Goal: Task Accomplishment & Management: Use online tool/utility

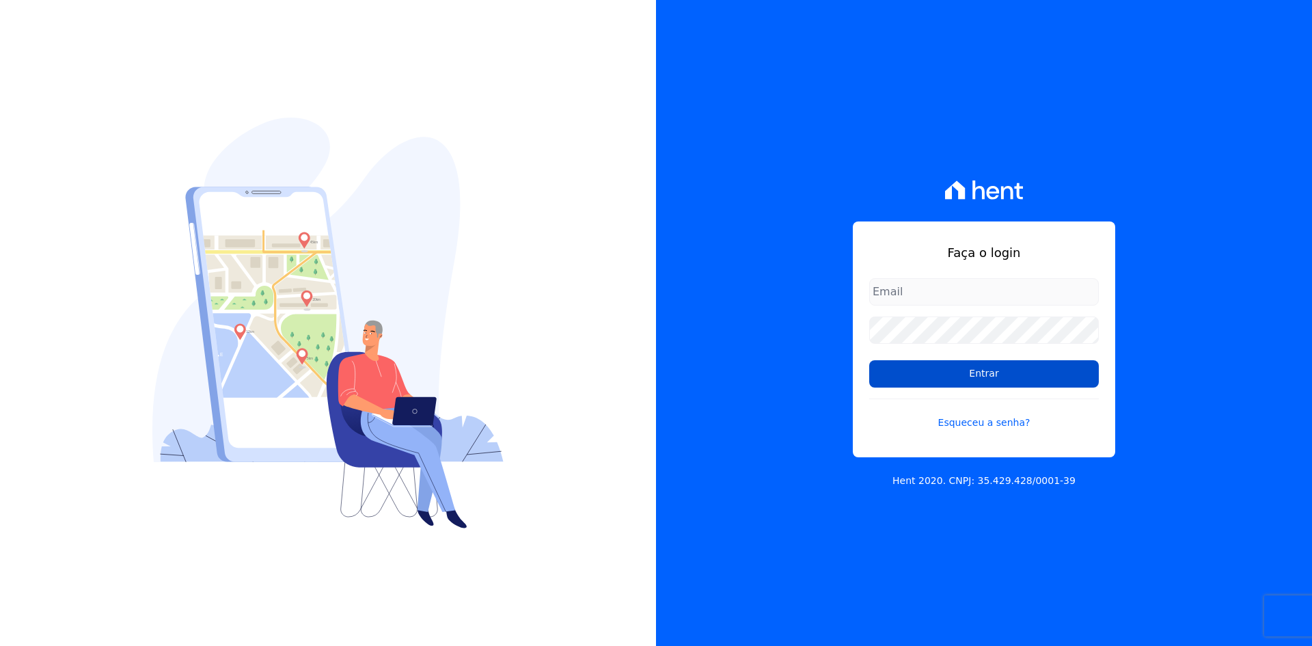
type input "[EMAIL_ADDRESS][DOMAIN_NAME]"
click at [997, 370] on input "Entrar" at bounding box center [984, 373] width 230 height 27
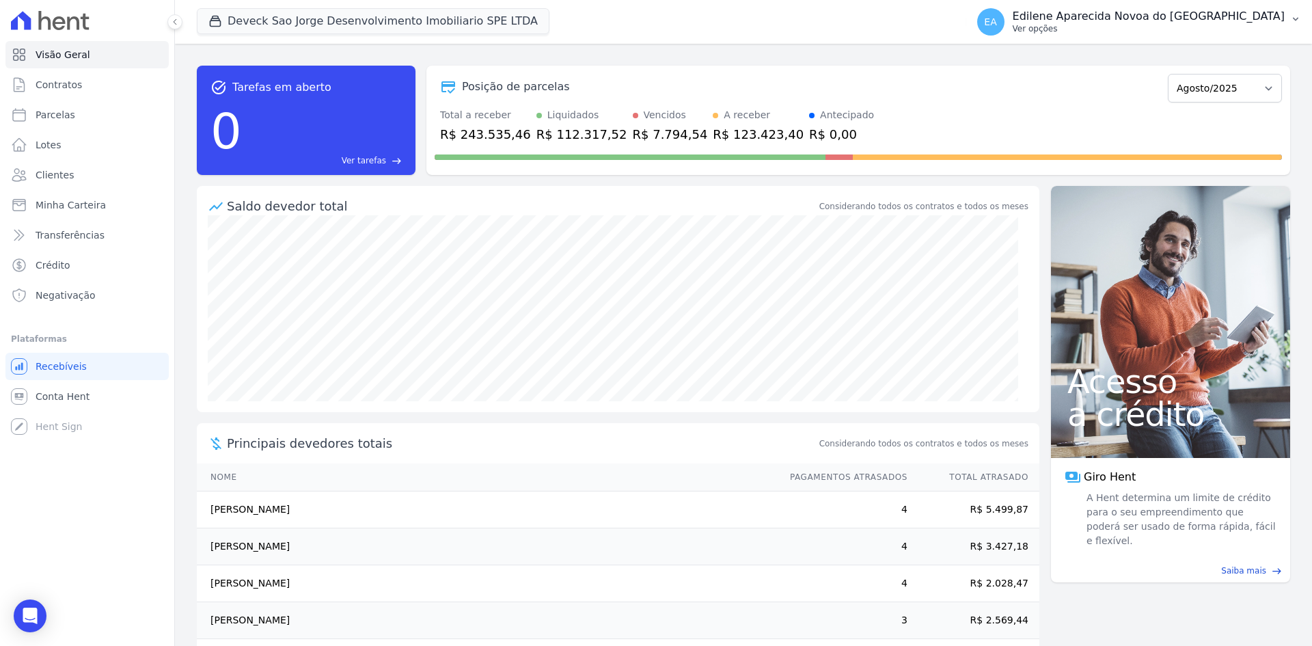
click at [1101, 29] on p "Ver opções" at bounding box center [1148, 28] width 272 height 11
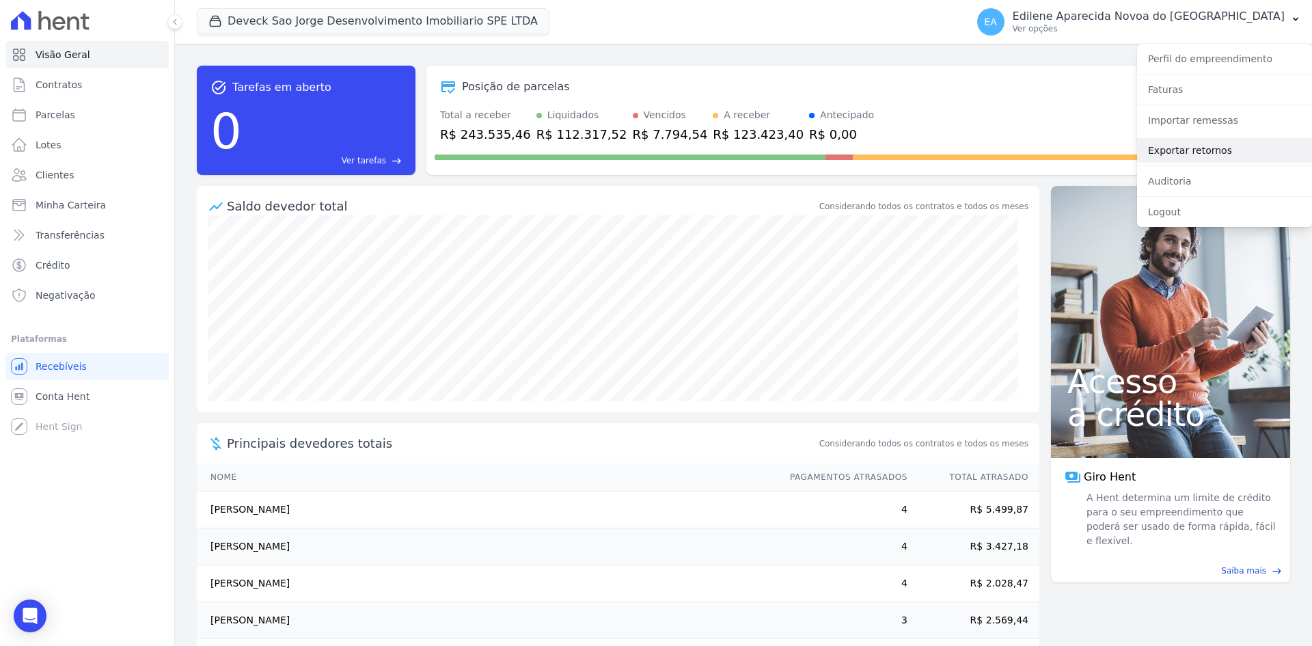
click at [1187, 152] on link "Exportar retornos" at bounding box center [1224, 150] width 175 height 25
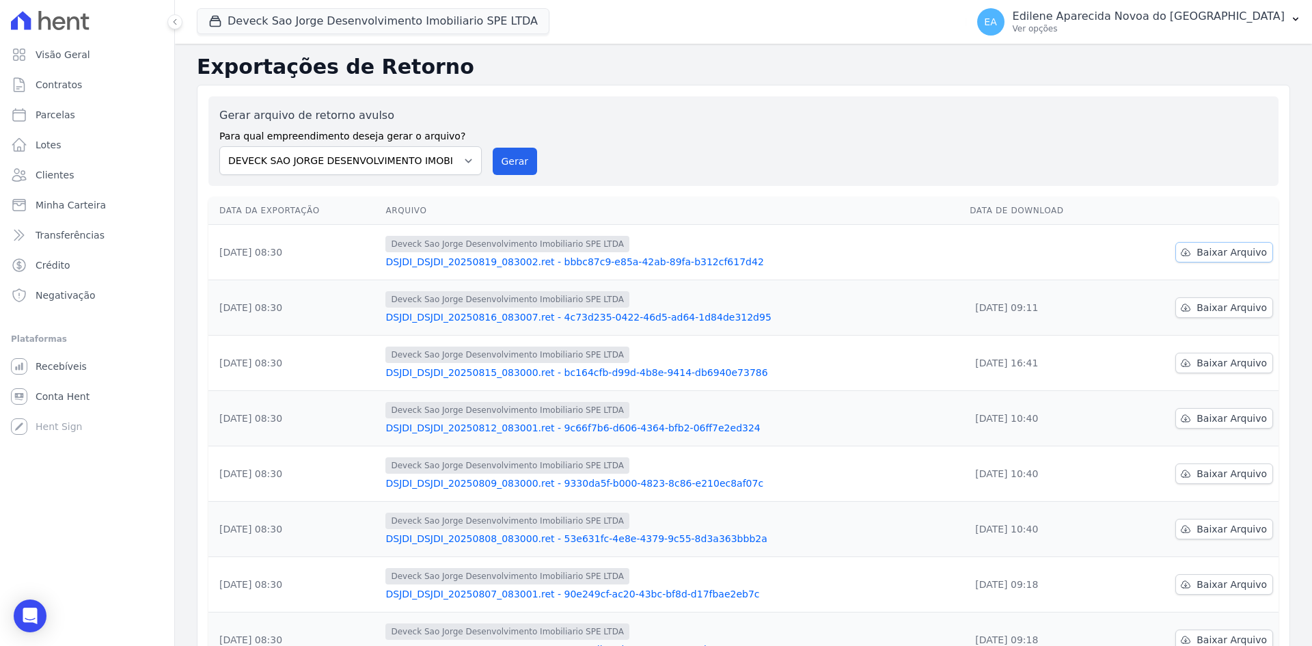
click at [1217, 255] on span "Baixar Arquivo" at bounding box center [1231, 252] width 70 height 14
click at [56, 84] on span "Contratos" at bounding box center [59, 85] width 46 height 14
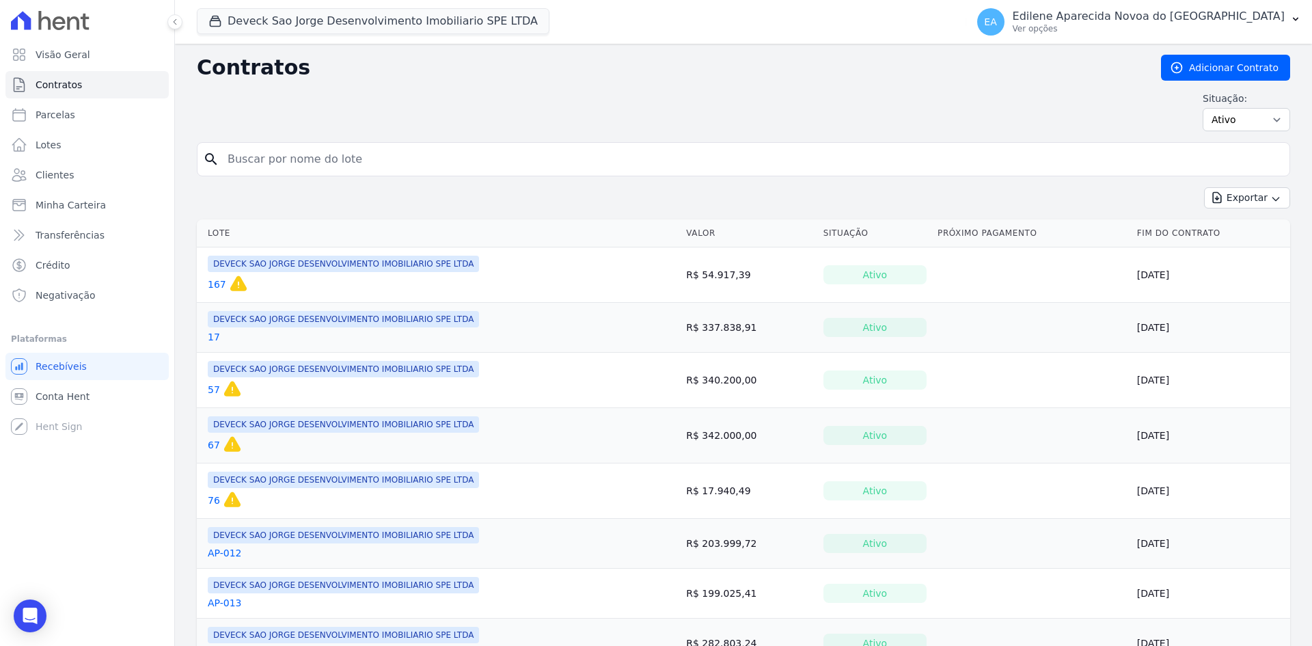
click at [308, 154] on input "search" at bounding box center [751, 159] width 1064 height 27
type input "52"
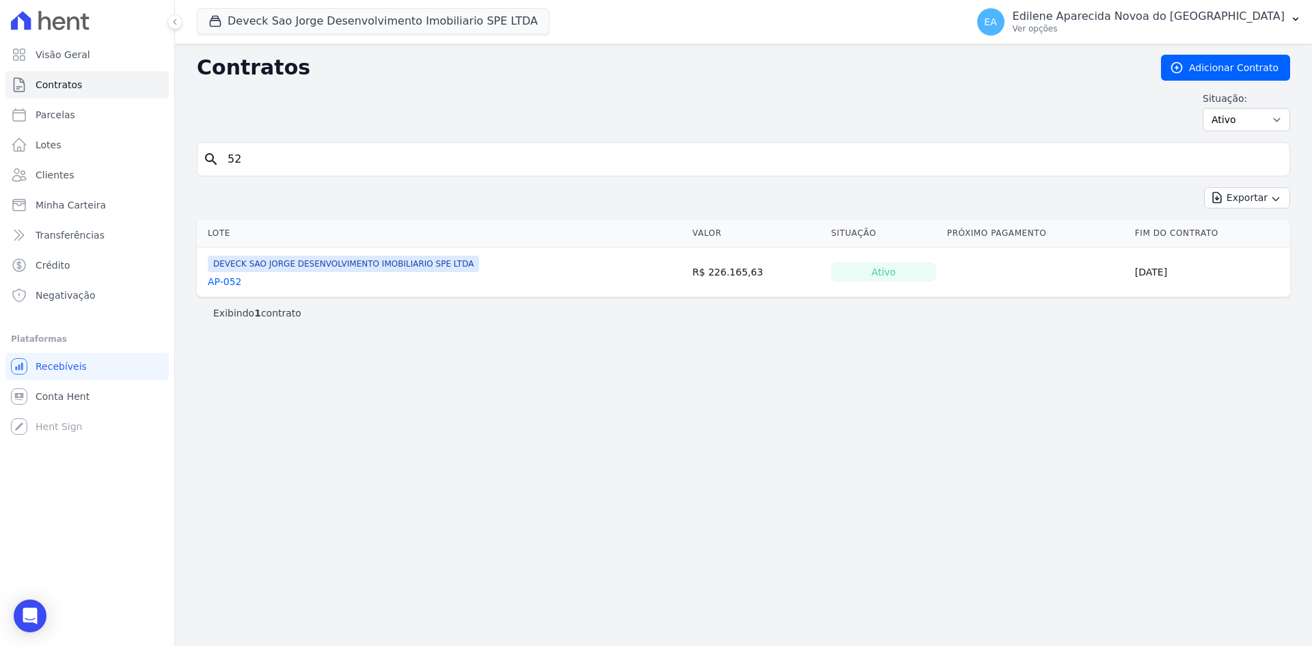
click at [236, 284] on link "AP-052" at bounding box center [225, 282] width 34 height 14
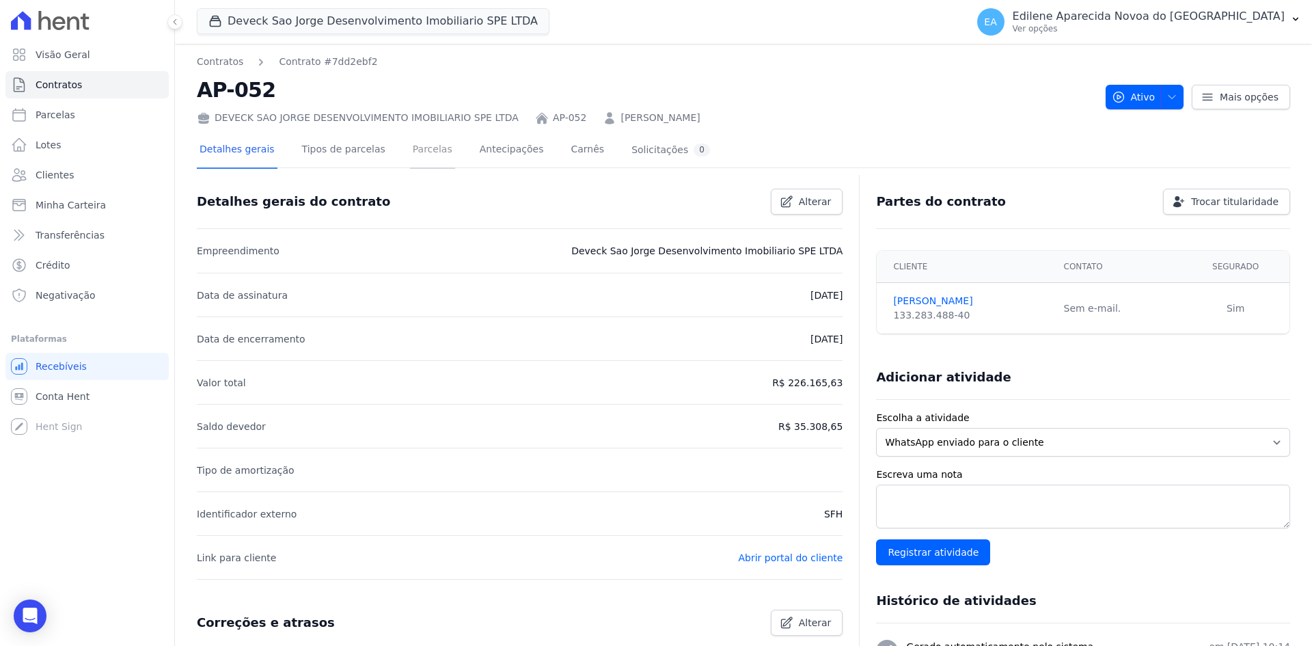
click at [414, 147] on link "Parcelas" at bounding box center [432, 151] width 45 height 36
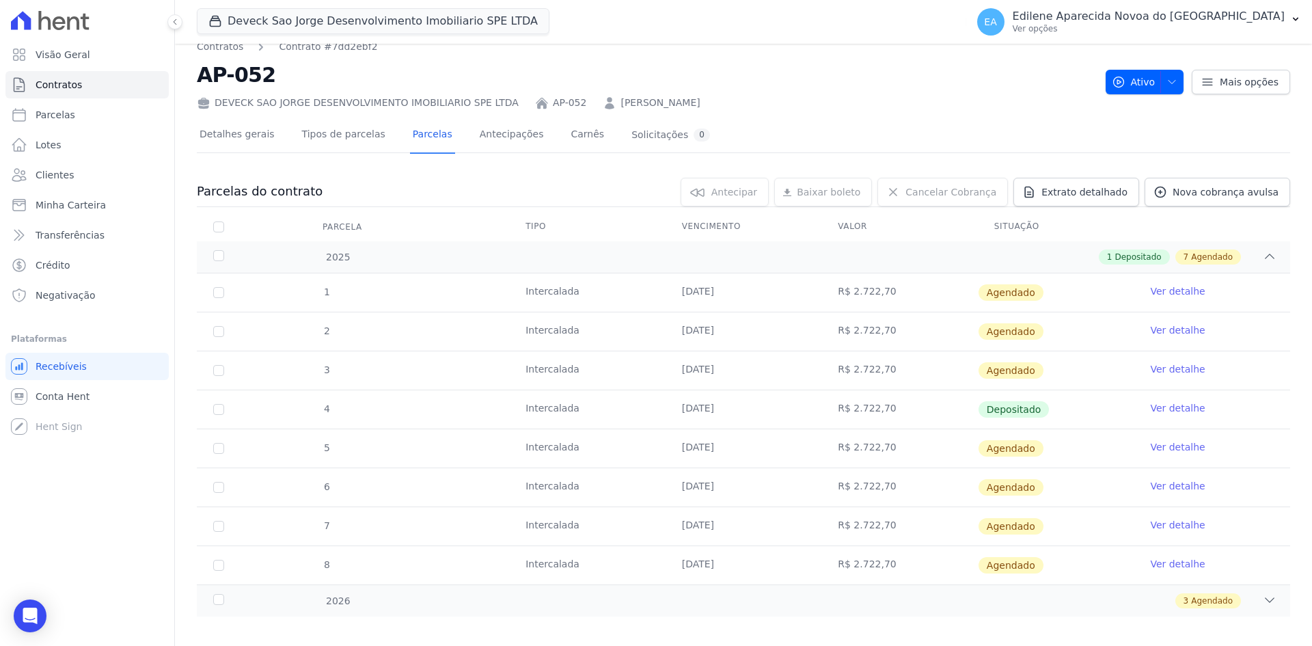
scroll to position [27, 0]
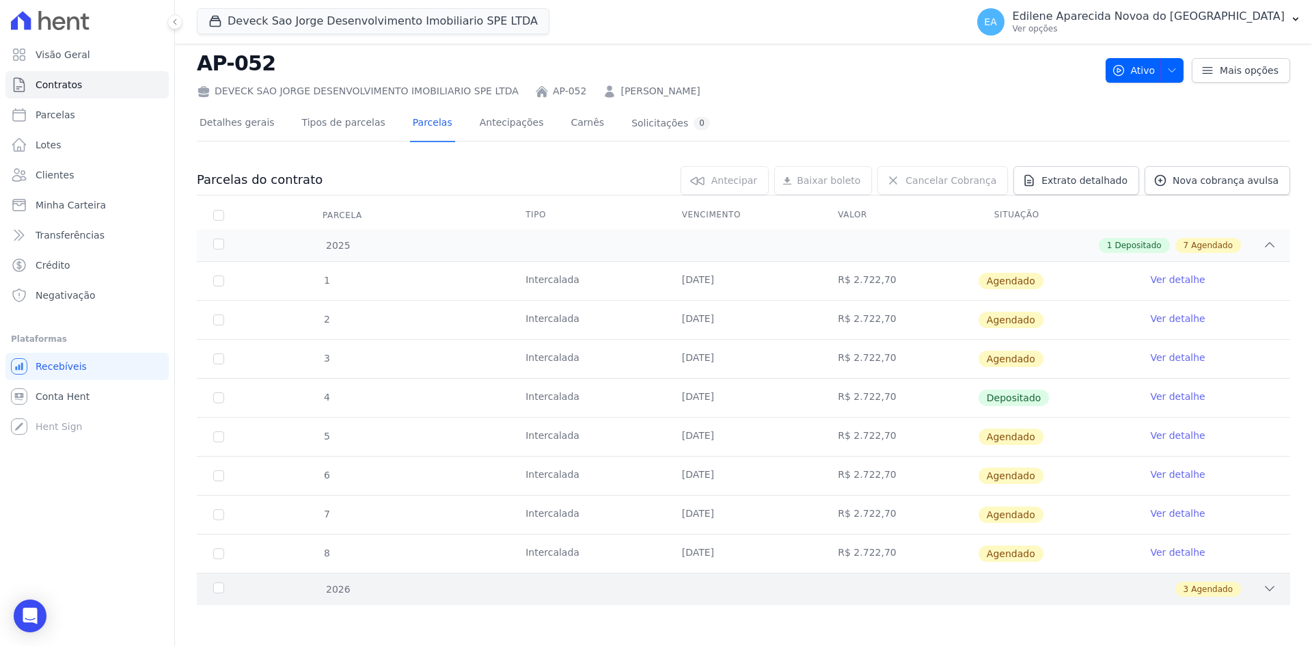
click at [1262, 587] on icon at bounding box center [1269, 588] width 14 height 14
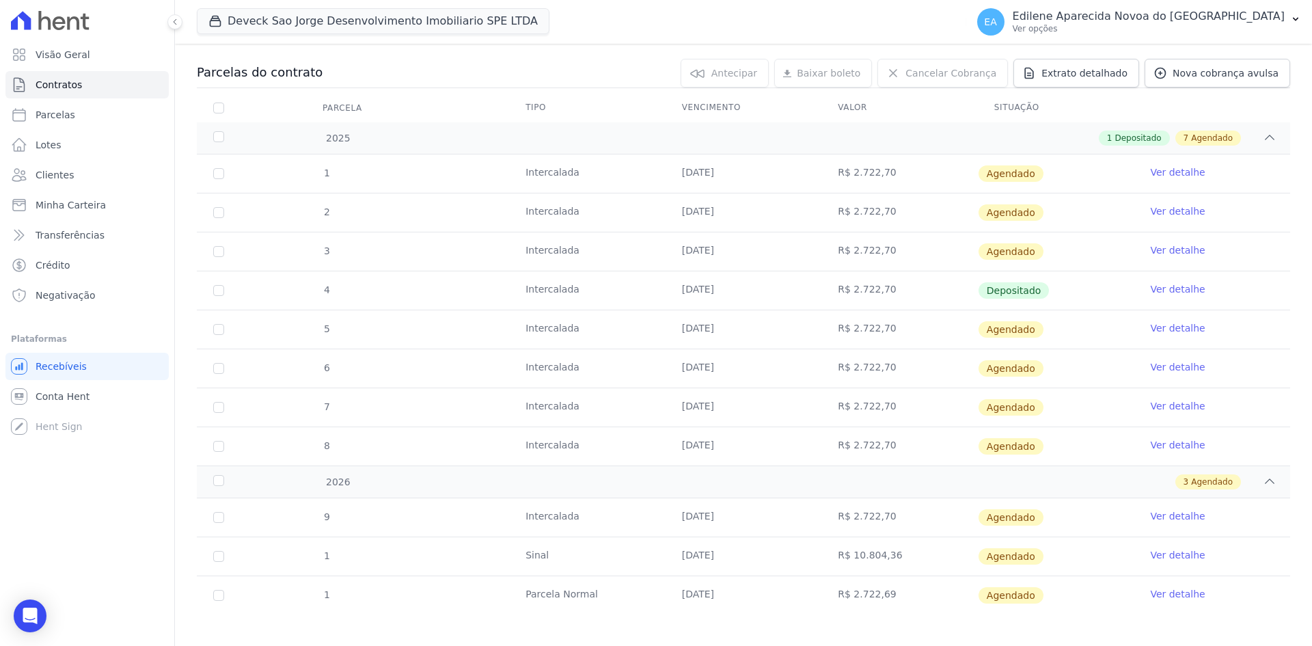
scroll to position [143, 0]
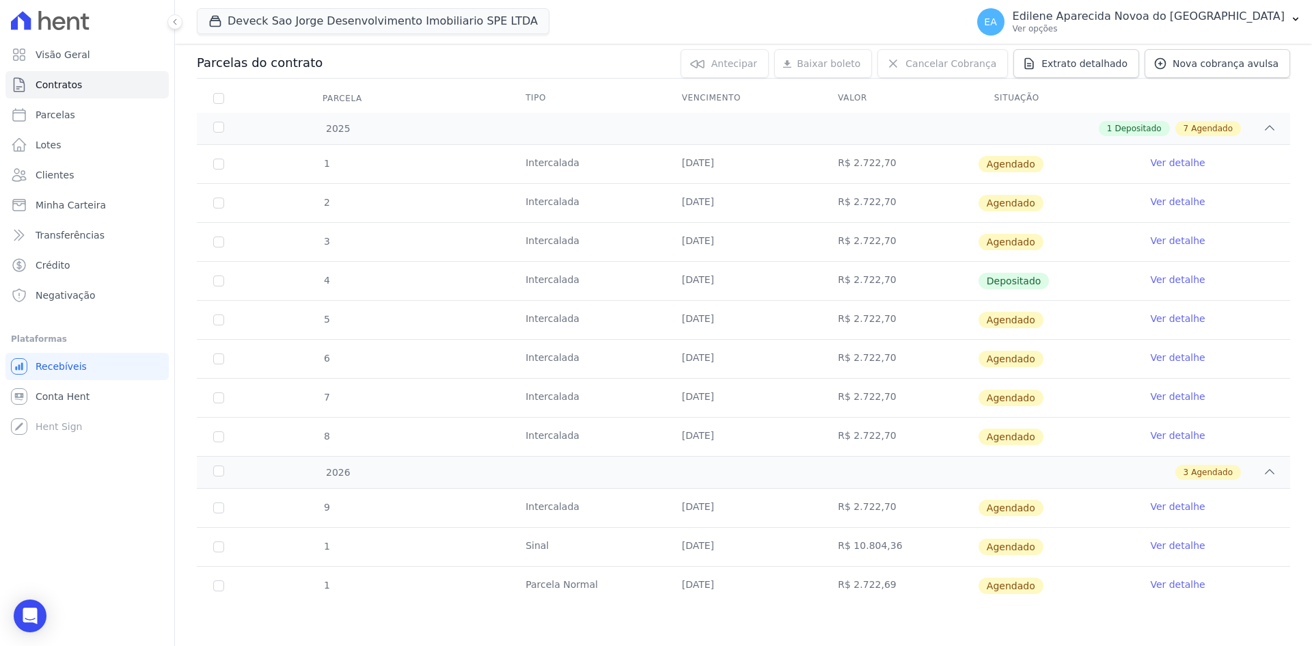
click at [1161, 543] on link "Ver detalhe" at bounding box center [1177, 545] width 55 height 14
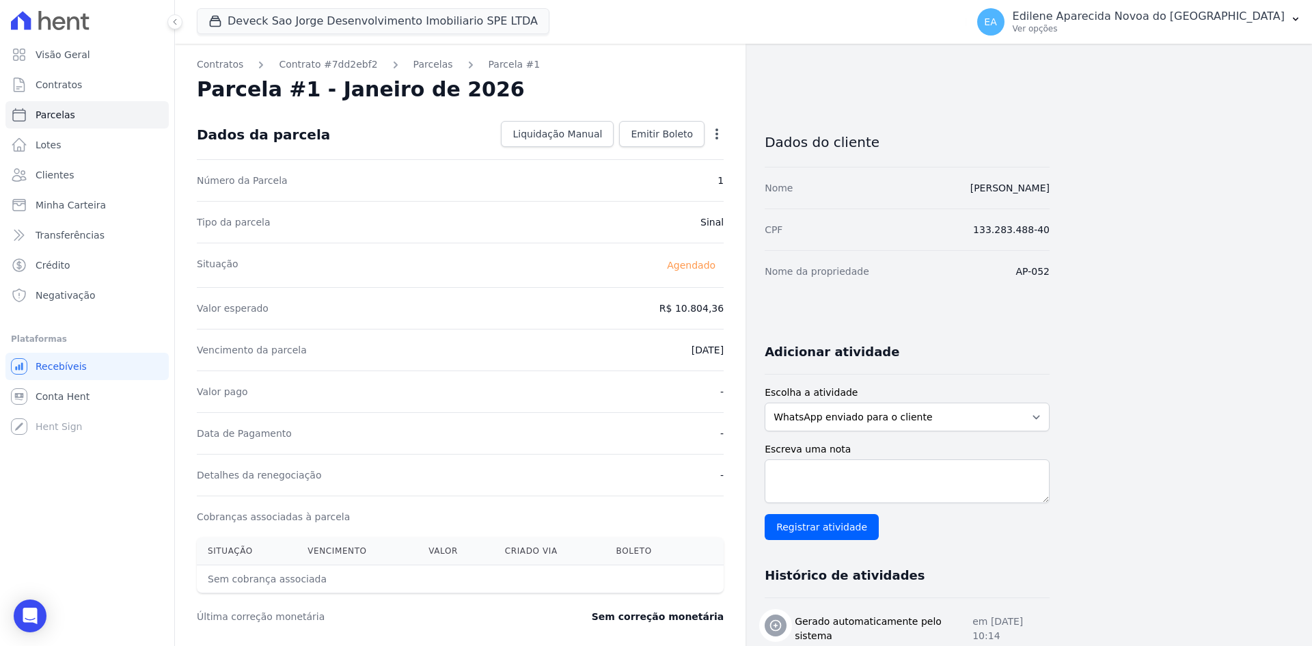
click at [717, 133] on icon "button" at bounding box center [716, 133] width 3 height 11
click at [634, 180] on link "Antecipar" at bounding box center [658, 177] width 120 height 25
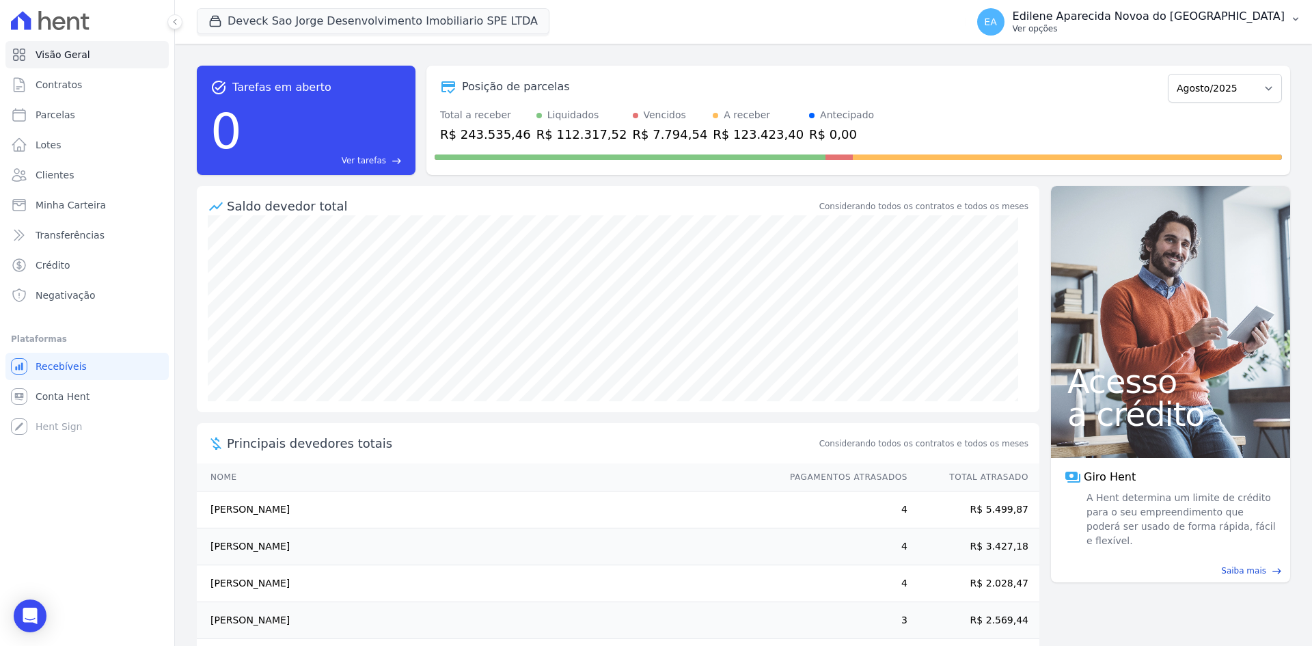
click at [1105, 29] on p "Ver opções" at bounding box center [1148, 28] width 272 height 11
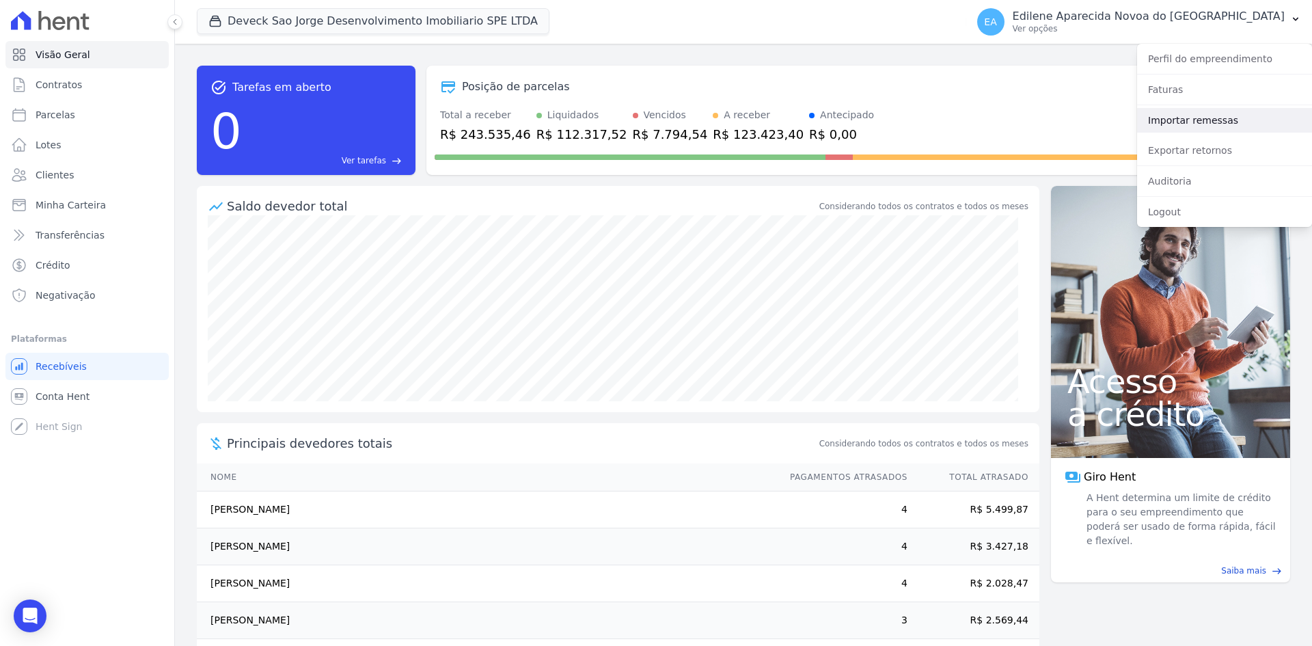
click at [1202, 119] on link "Importar remessas" at bounding box center [1224, 120] width 175 height 25
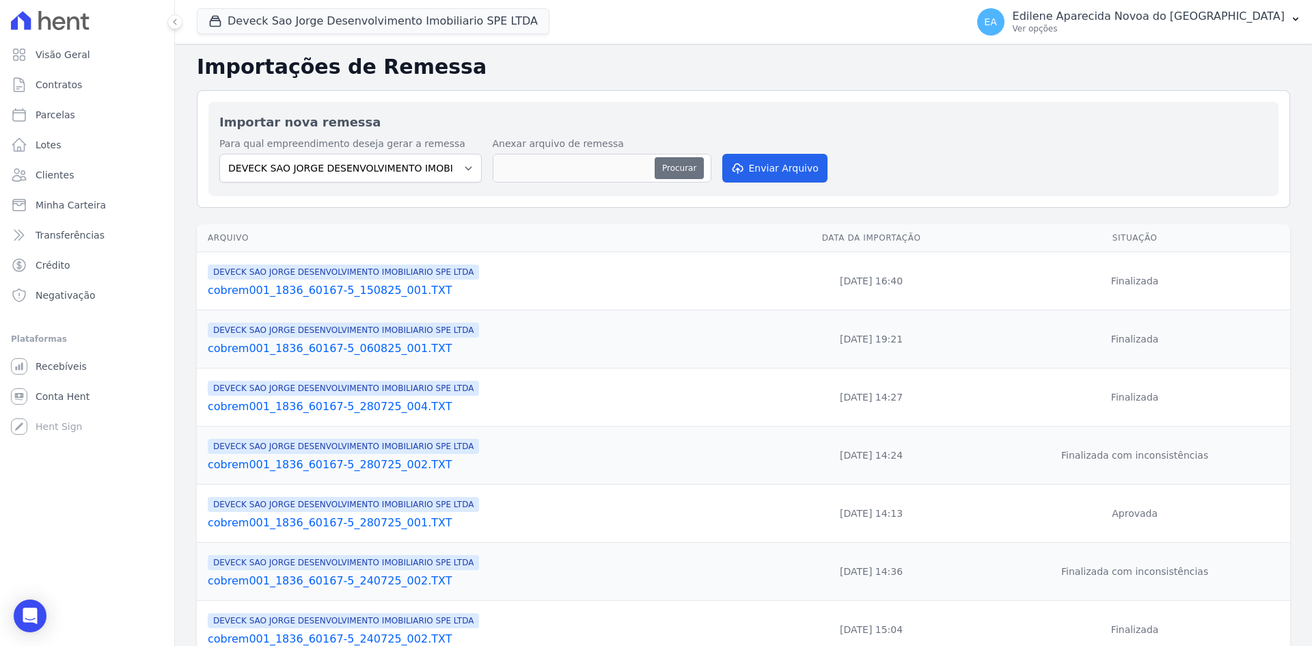
click at [688, 167] on button "Procurar" at bounding box center [678, 168] width 49 height 22
type input "cobrem001_1836_60167-5_190825_001.TXT"
click at [773, 165] on button "Enviar Arquivo" at bounding box center [774, 168] width 105 height 29
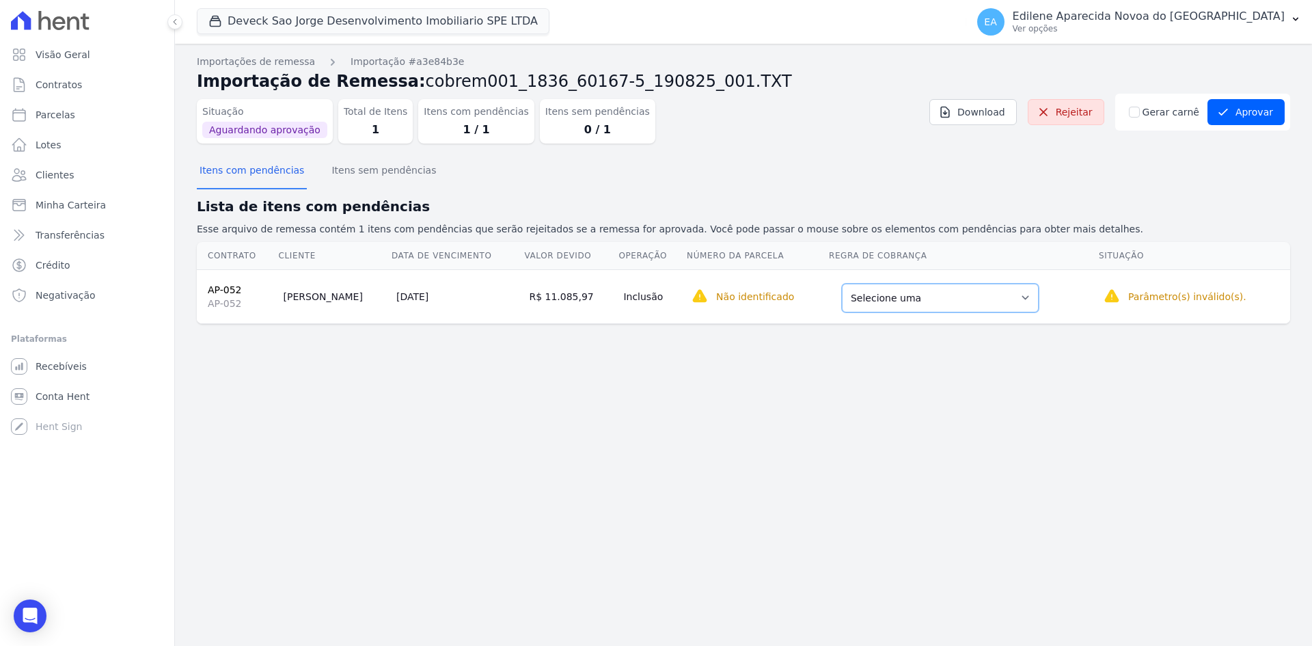
click at [1010, 296] on select "Selecione uma Nova Parcela Avulsa Parcela Avulsa Existente Parcela Normal (1 X …" at bounding box center [940, 297] width 197 height 29
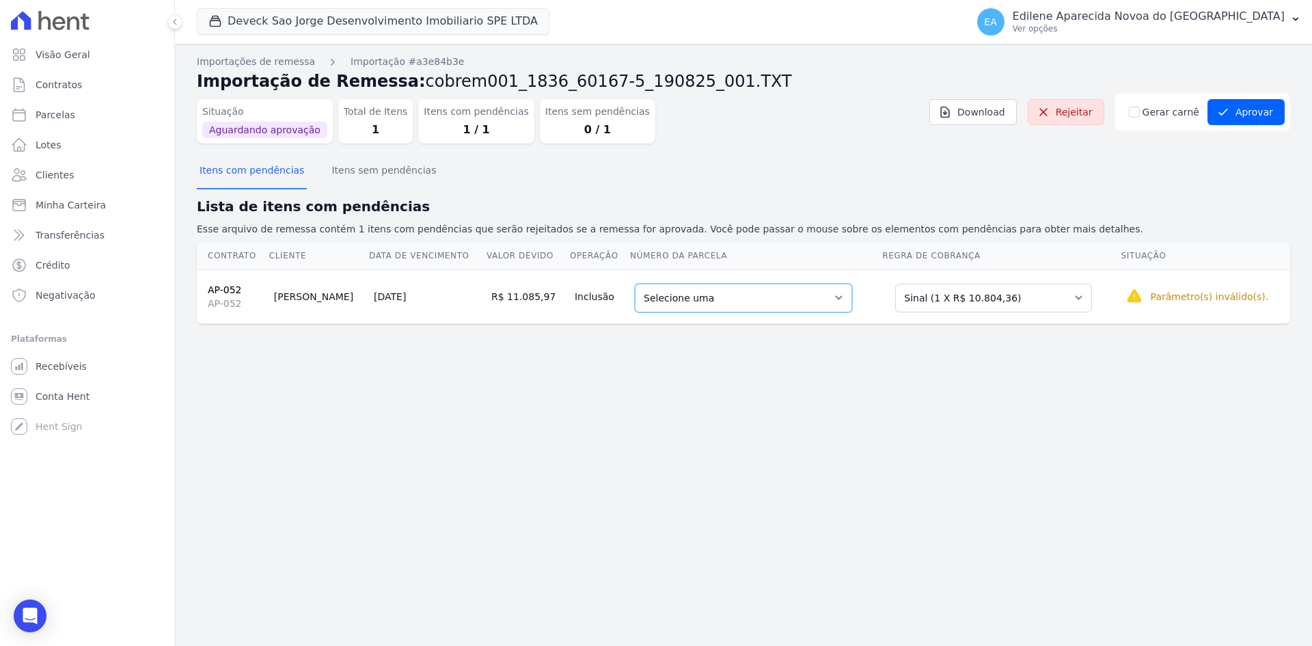
click at [829, 294] on select "Selecione uma 1 - [DATE] - R$ 10.804,36 - Agendado" at bounding box center [743, 297] width 217 height 29
click at [1251, 111] on button "Aprovar" at bounding box center [1245, 112] width 77 height 26
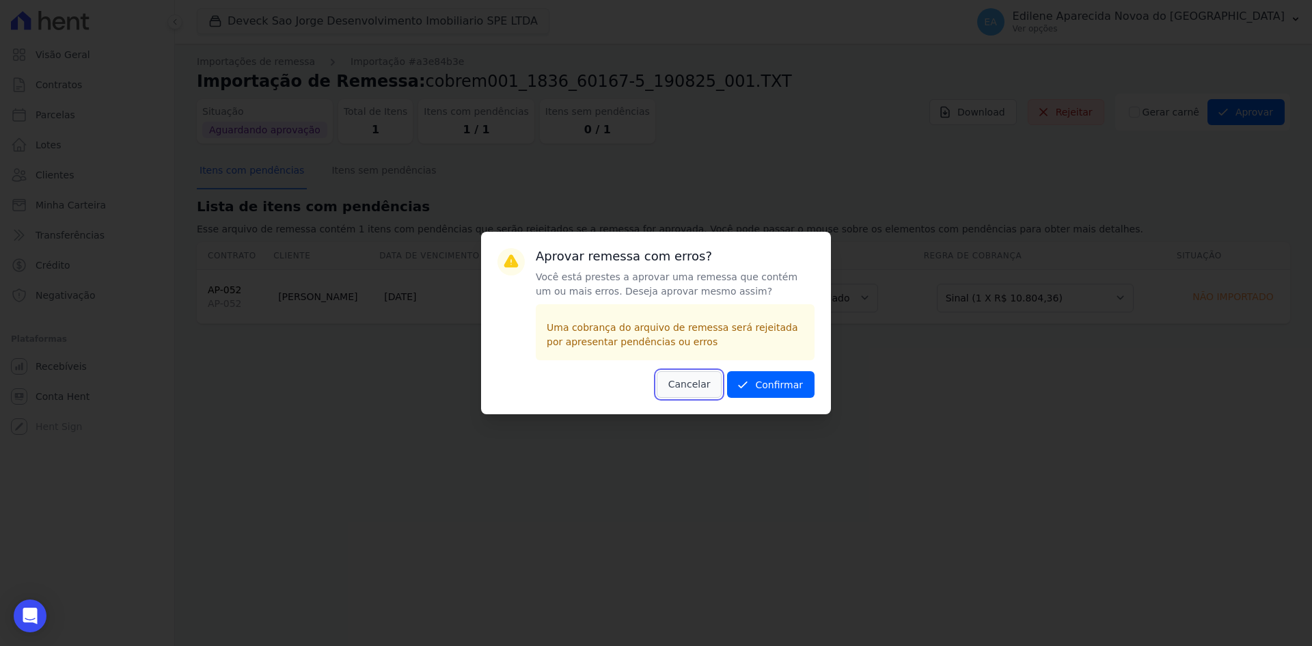
click at [700, 381] on button "Cancelar" at bounding box center [689, 384] width 66 height 27
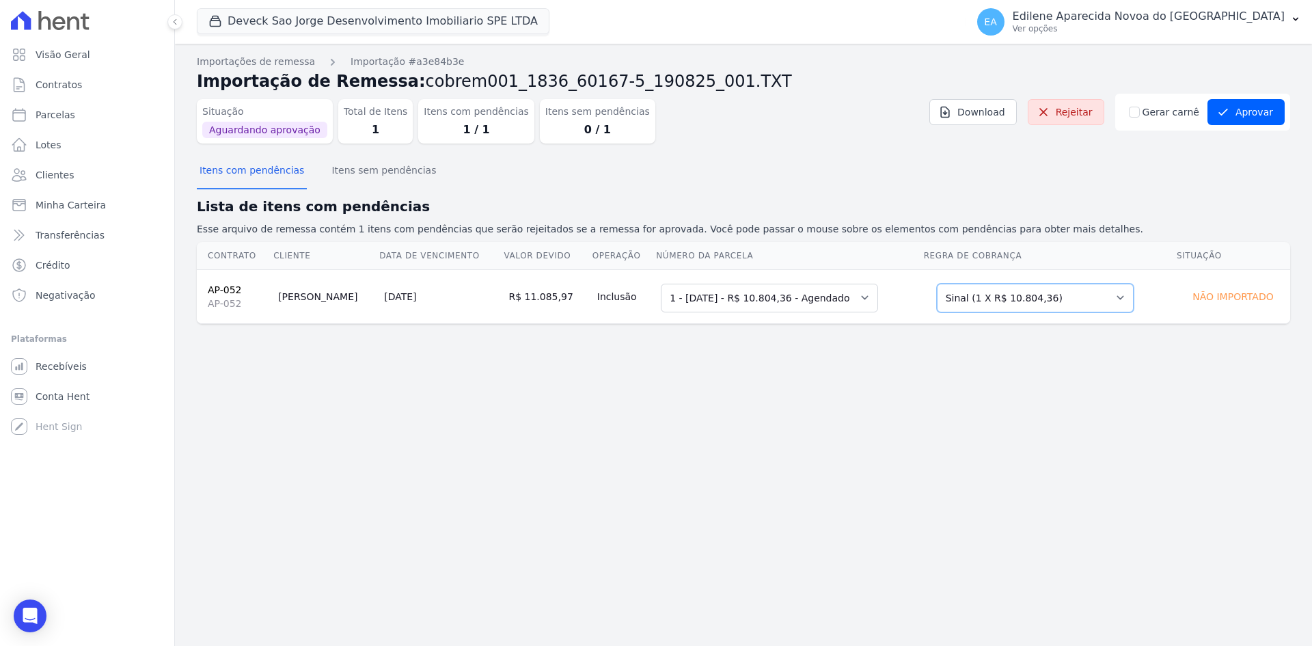
click at [1104, 301] on select "Selecione uma Nova Parcela Avulsa Parcela Avulsa Existente Parcela Normal (1 X …" at bounding box center [1035, 297] width 197 height 29
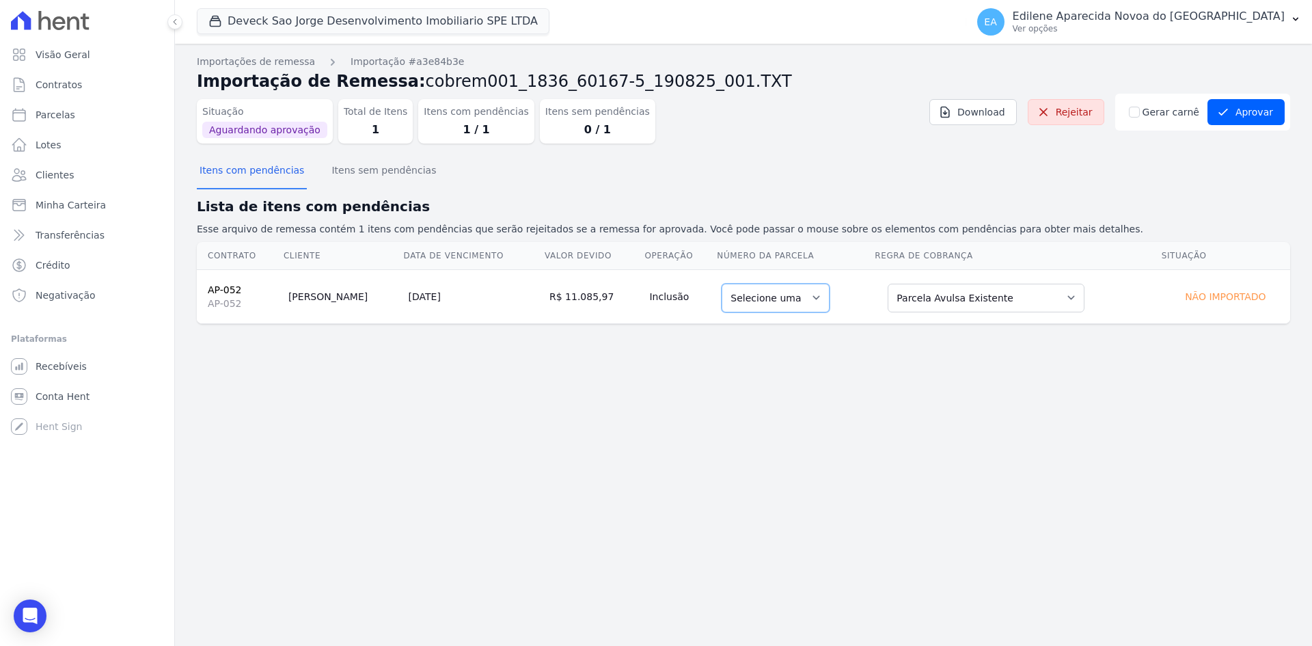
click at [794, 300] on select "Selecione uma" at bounding box center [775, 297] width 108 height 29
click at [1047, 292] on select "Selecione uma Nova Parcela Avulsa Parcela Avulsa Existente Parcela Normal (1 X …" at bounding box center [985, 297] width 197 height 29
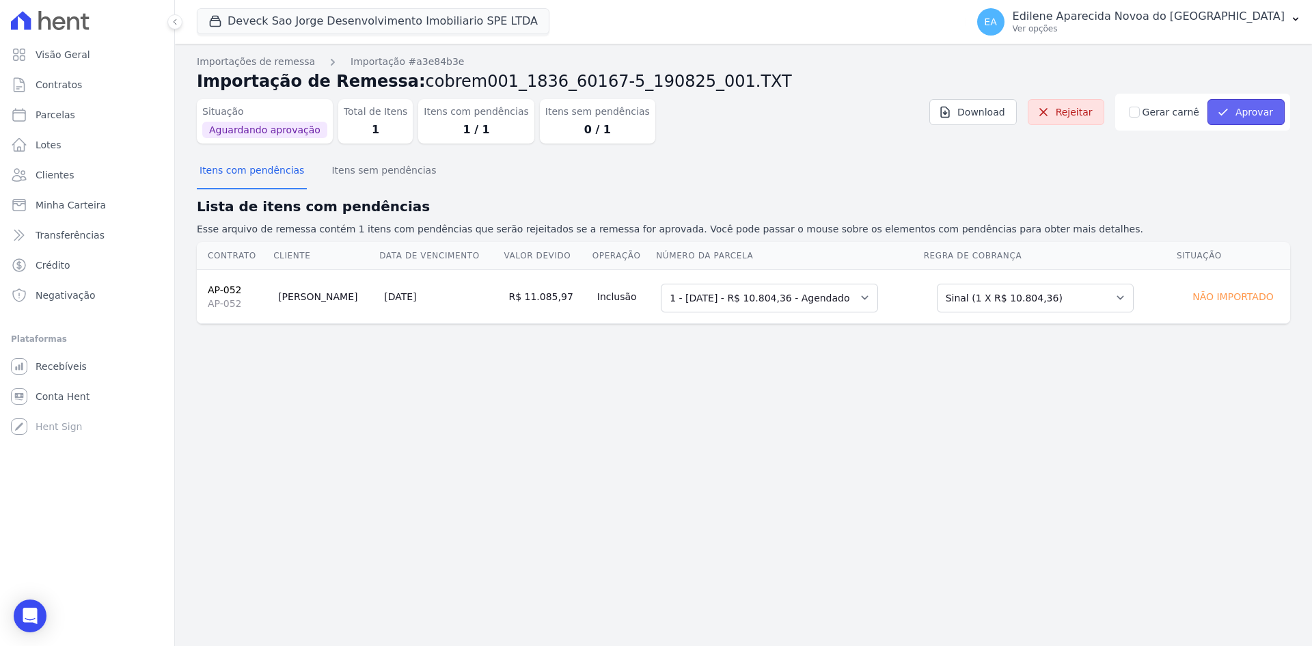
click at [1257, 114] on button "Aprovar" at bounding box center [1245, 112] width 77 height 26
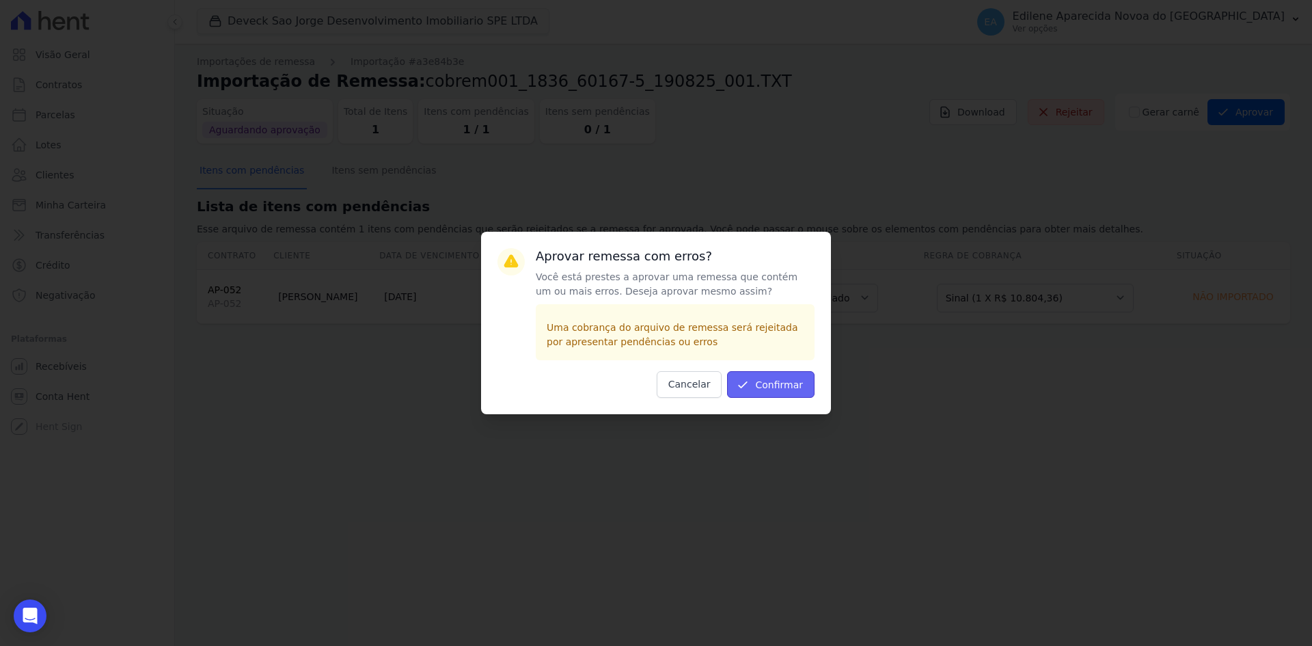
click at [785, 383] on button "Confirmar" at bounding box center [770, 384] width 87 height 27
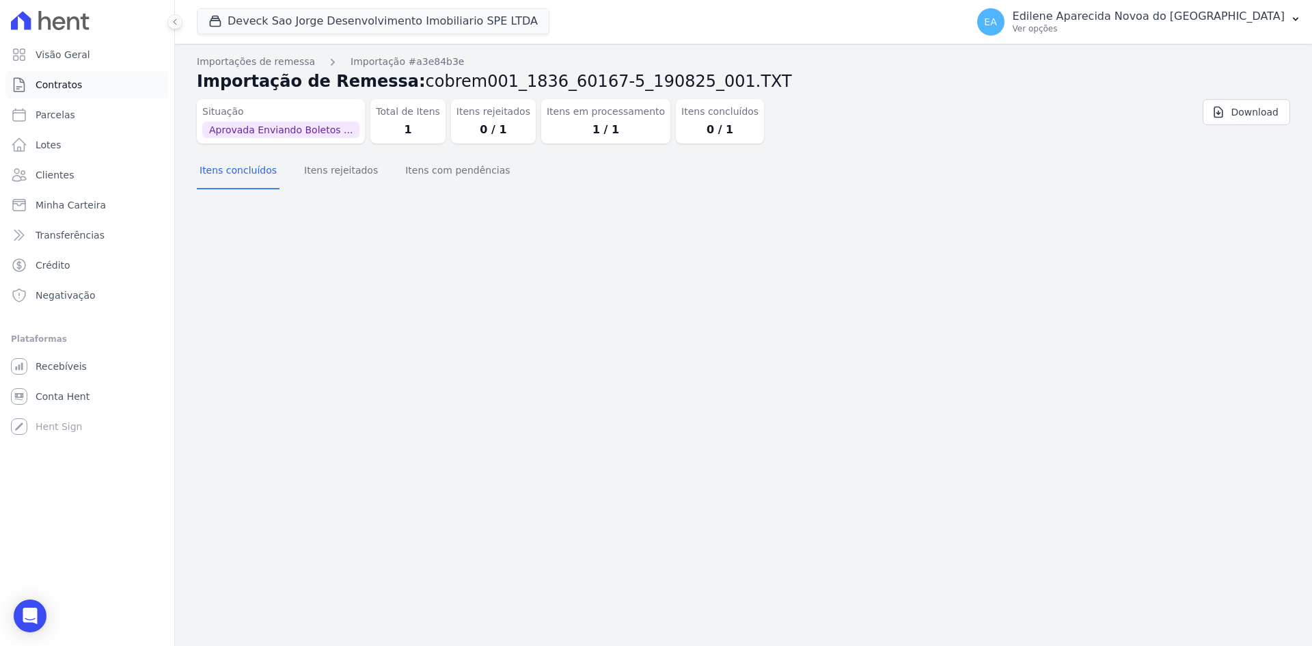
click at [70, 88] on span "Contratos" at bounding box center [59, 85] width 46 height 14
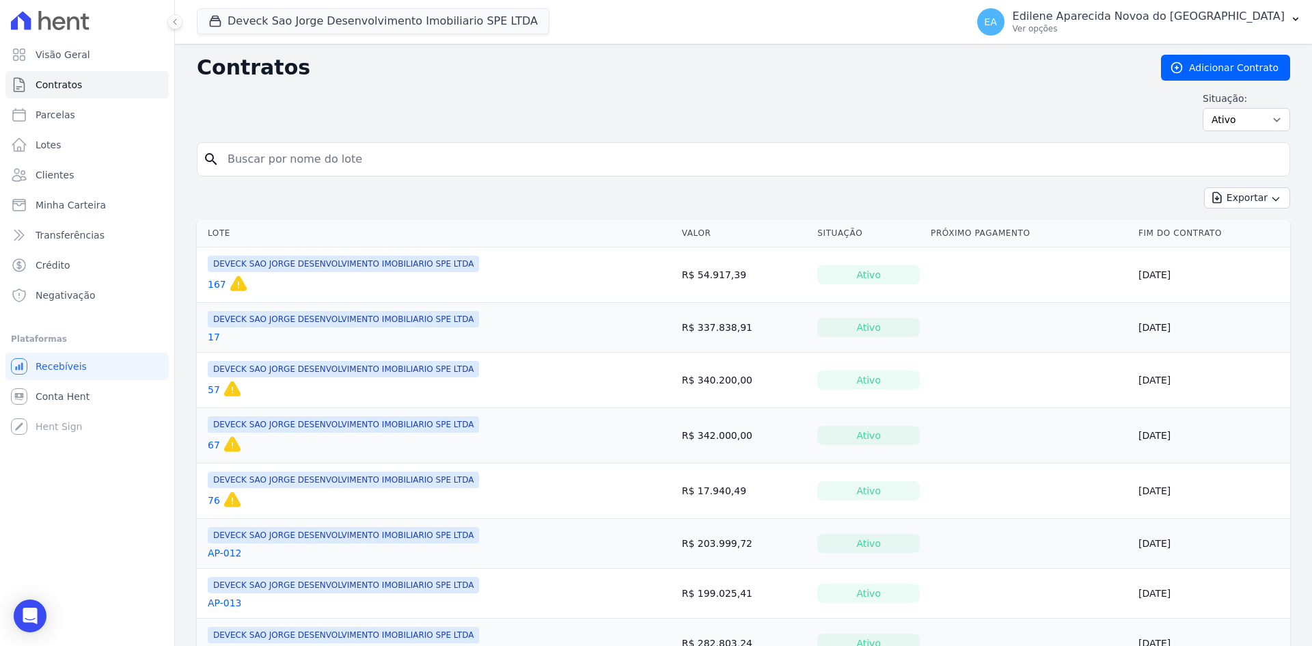
click at [271, 161] on input "search" at bounding box center [751, 159] width 1064 height 27
type input "52"
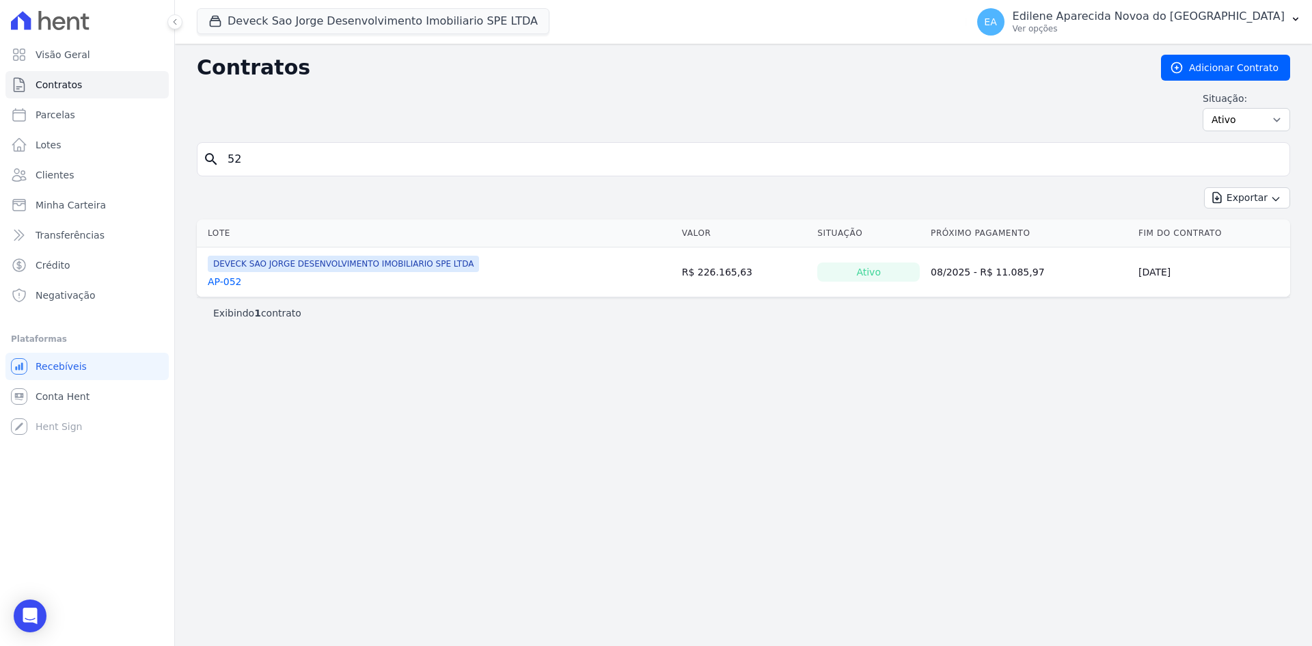
click at [223, 277] on link "AP-052" at bounding box center [225, 282] width 34 height 14
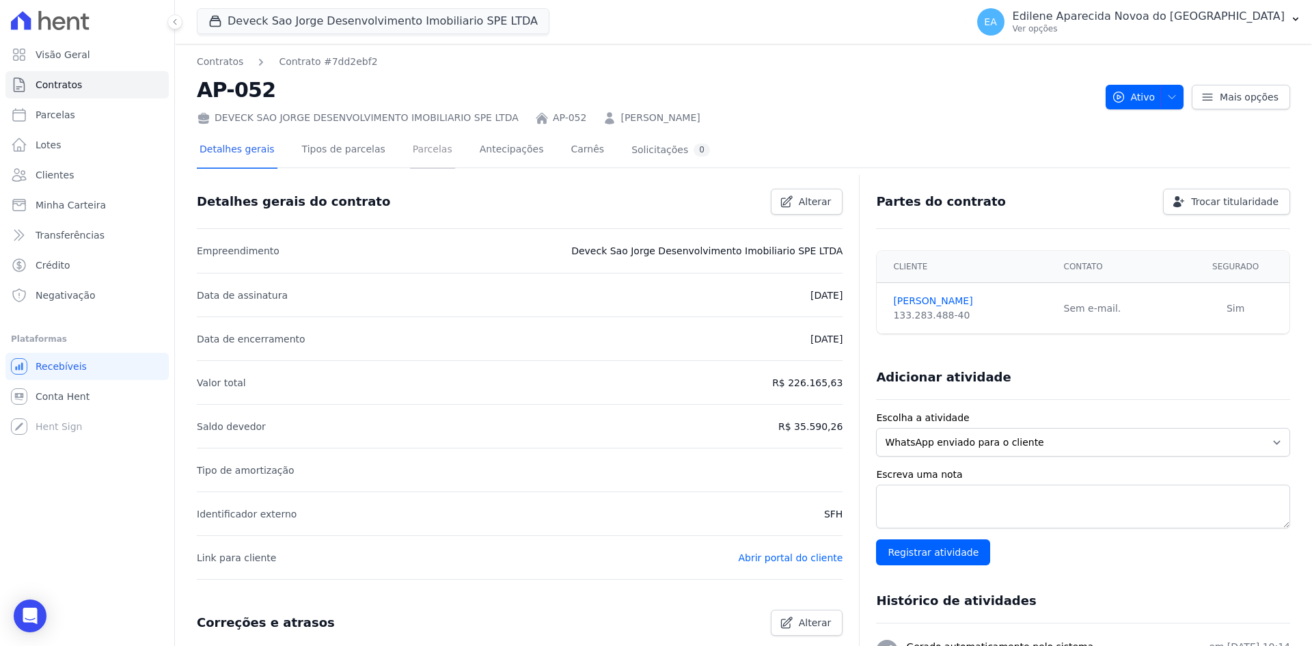
click at [411, 148] on link "Parcelas" at bounding box center [432, 151] width 45 height 36
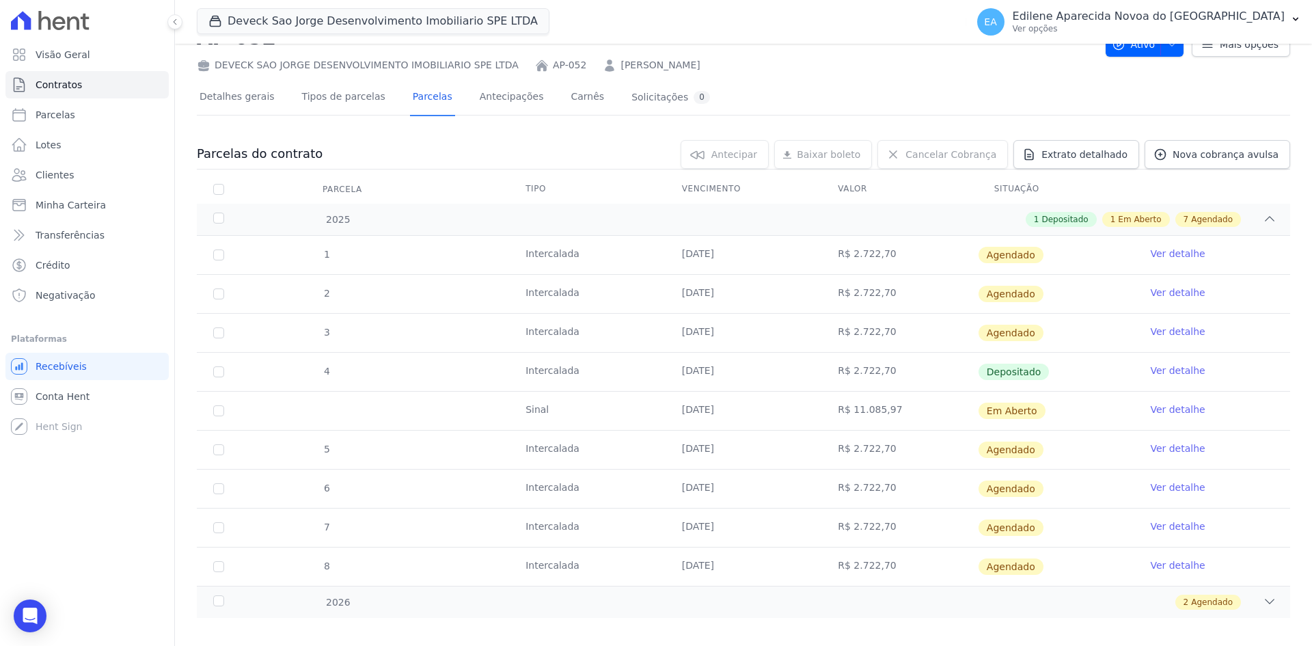
scroll to position [66, 0]
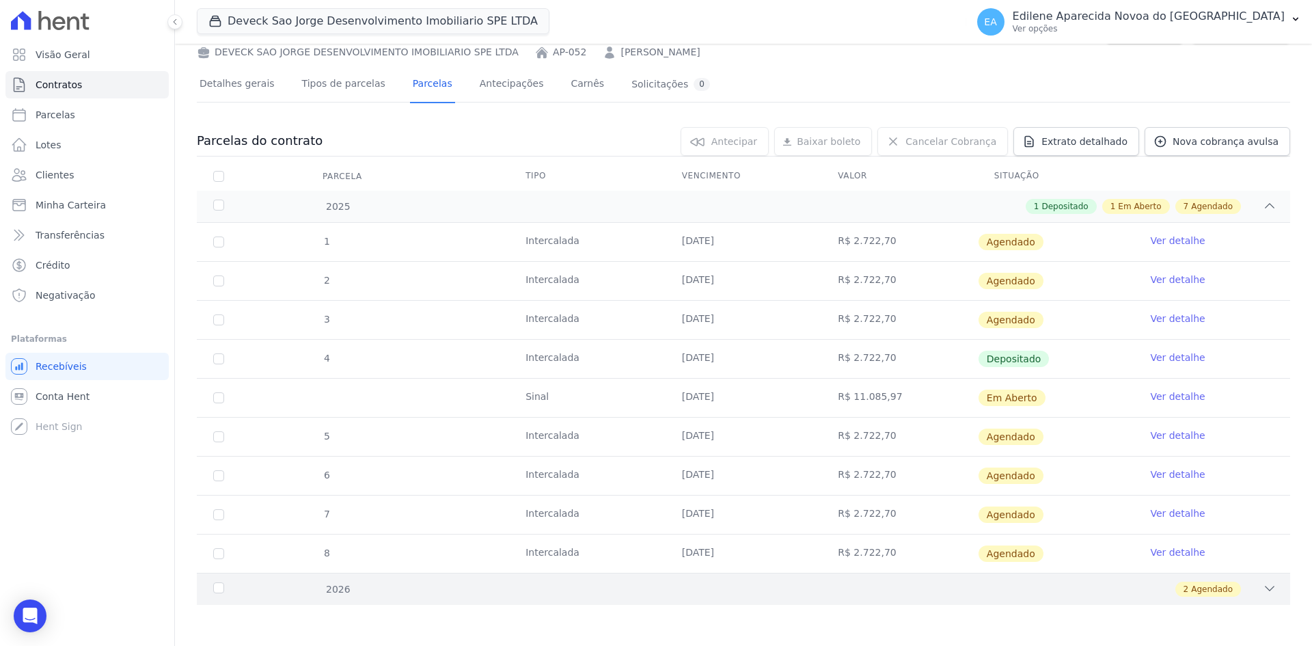
click at [1262, 588] on icon at bounding box center [1269, 588] width 14 height 14
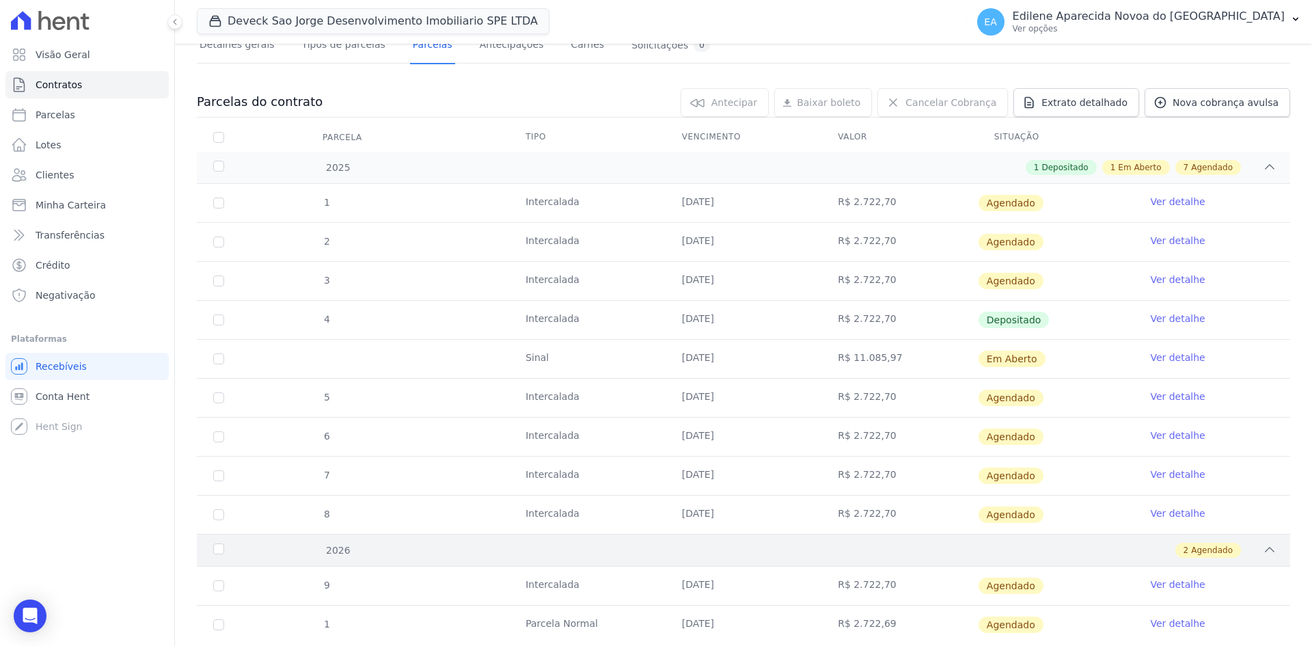
scroll to position [143, 0]
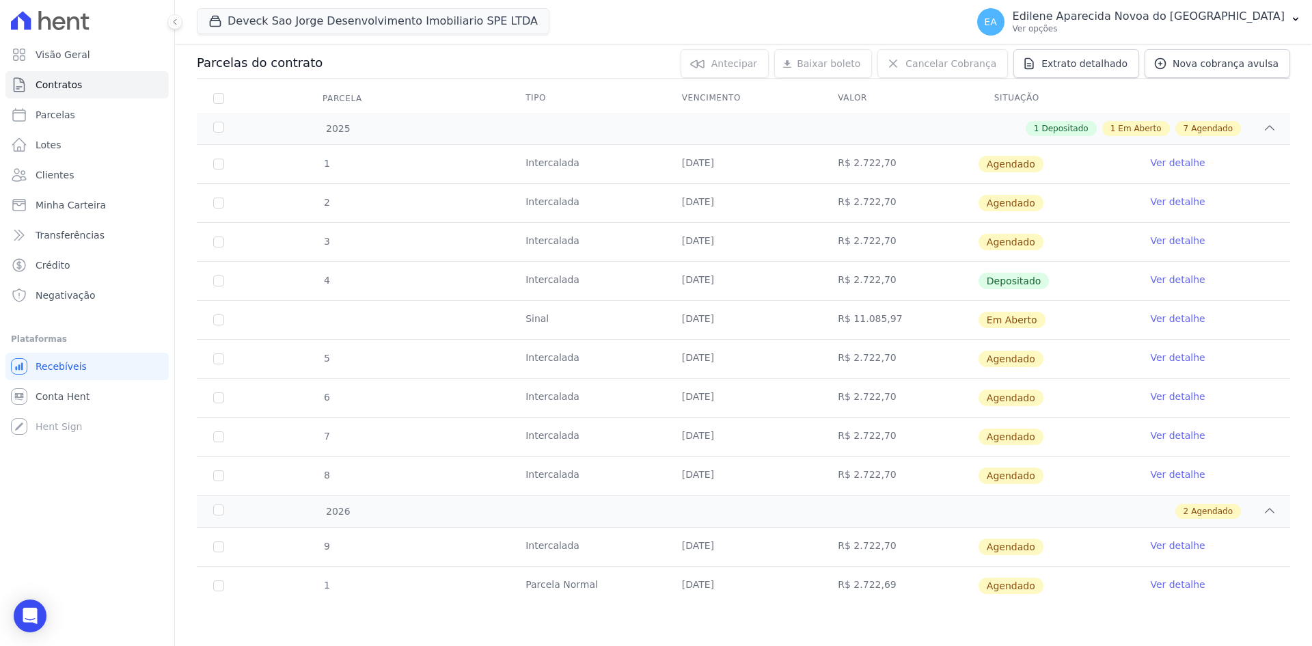
click at [1162, 320] on link "Ver detalhe" at bounding box center [1177, 318] width 55 height 14
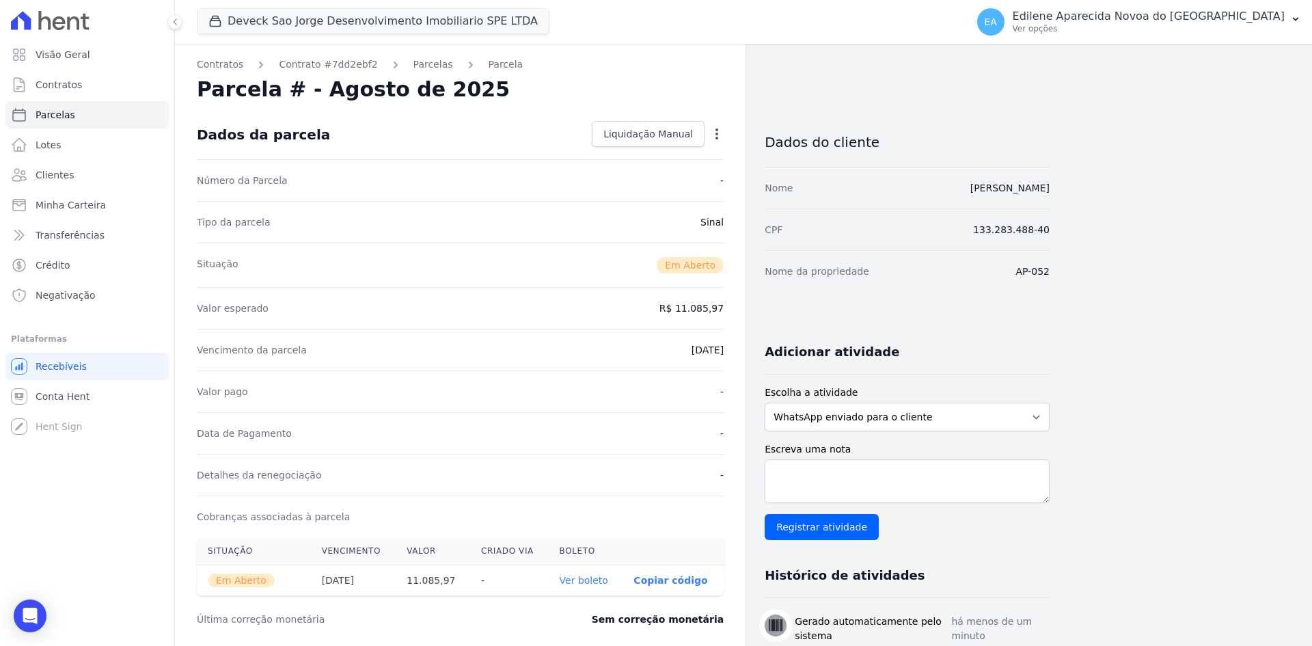
click at [584, 579] on link "Ver boleto" at bounding box center [583, 579] width 49 height 11
